Goal: Information Seeking & Learning: Find specific page/section

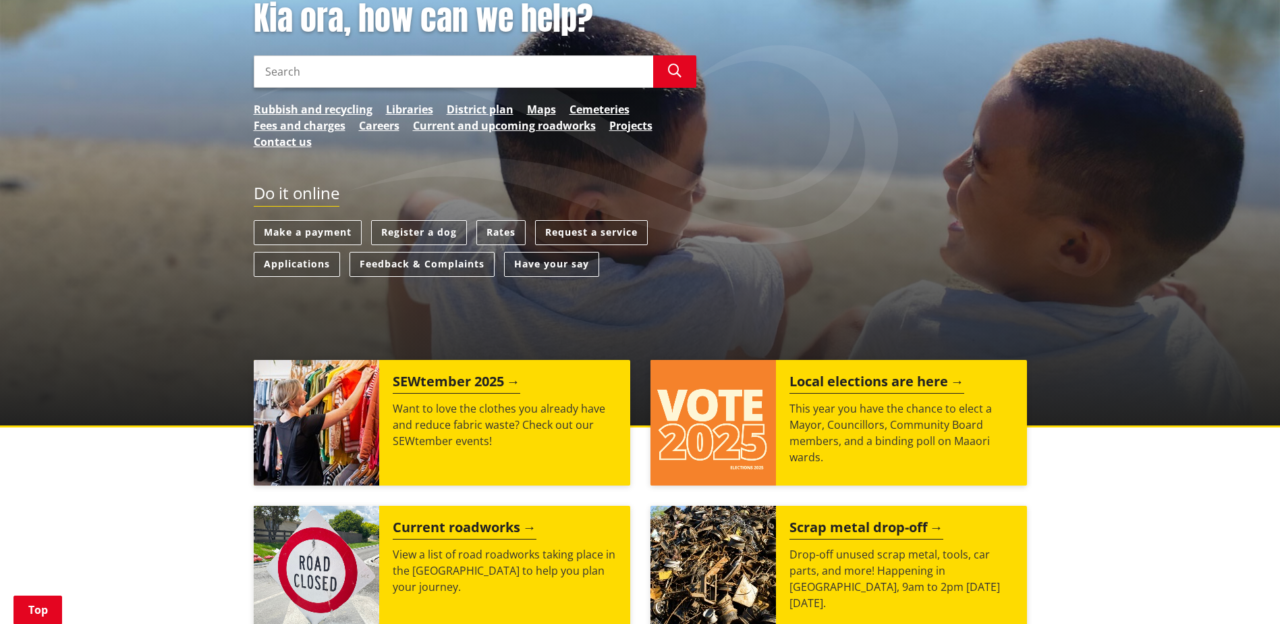
scroll to position [270, 0]
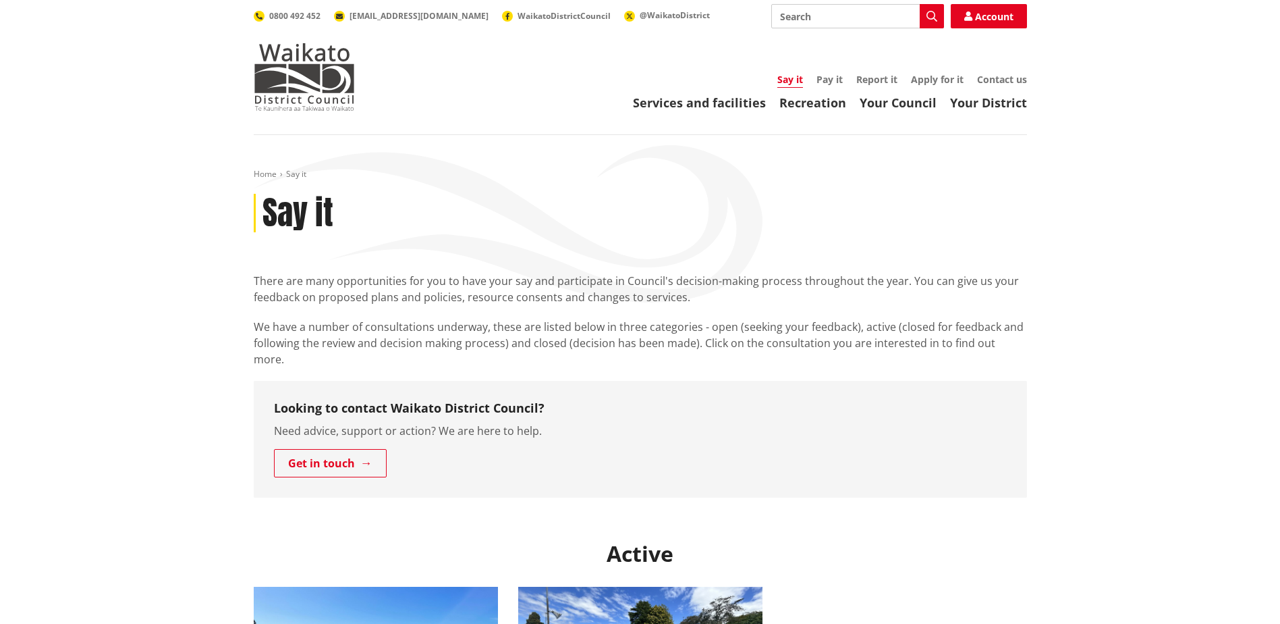
click at [801, 7] on input "Search" at bounding box center [858, 16] width 173 height 24
click at [829, 32] on div "Public Notices" at bounding box center [857, 41] width 171 height 24
type input "Public Notices"
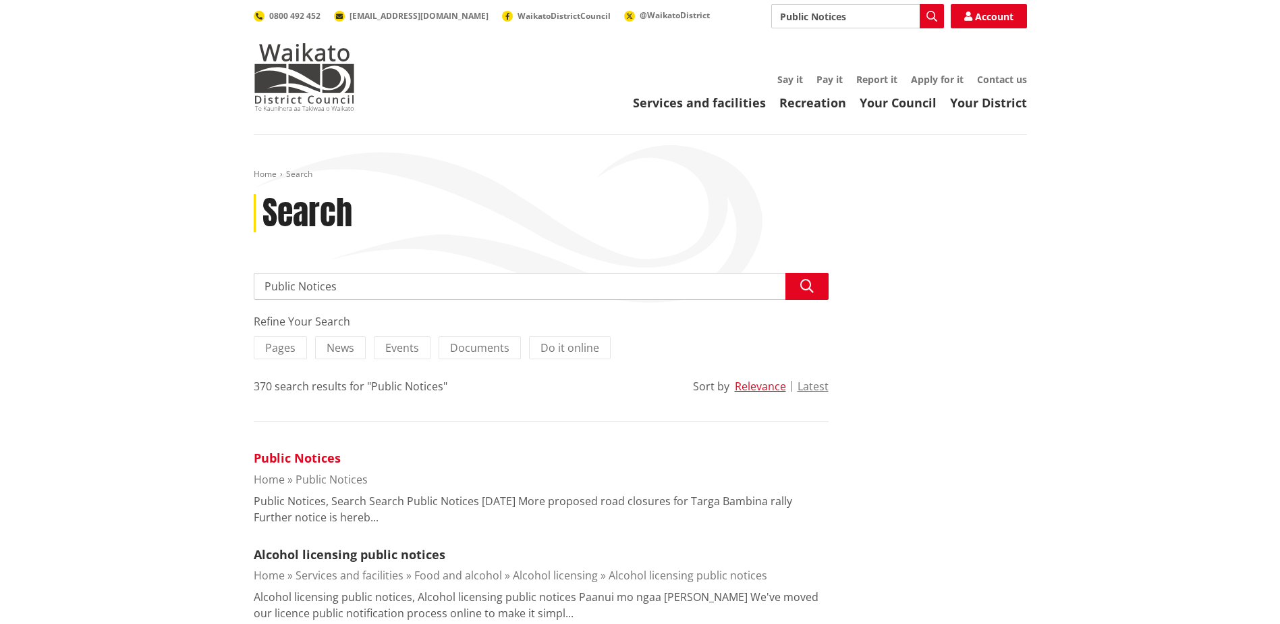
click at [310, 458] on link "Public Notices" at bounding box center [297, 458] width 87 height 16
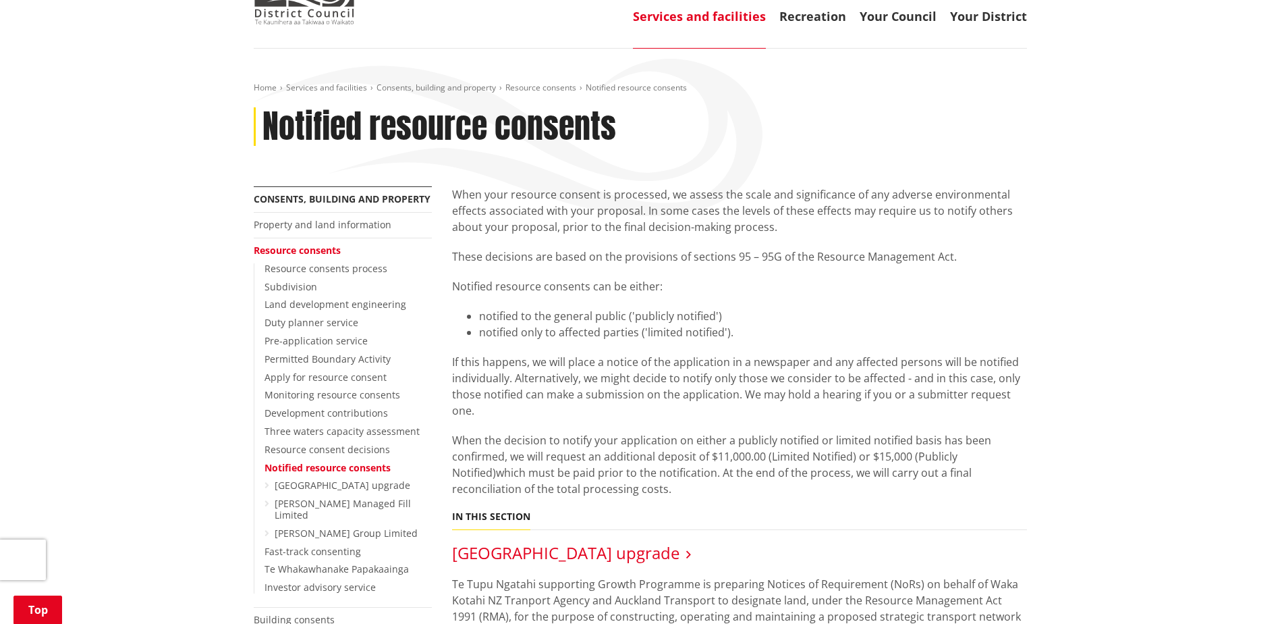
scroll to position [270, 0]
